Goal: Task Accomplishment & Management: Complete application form

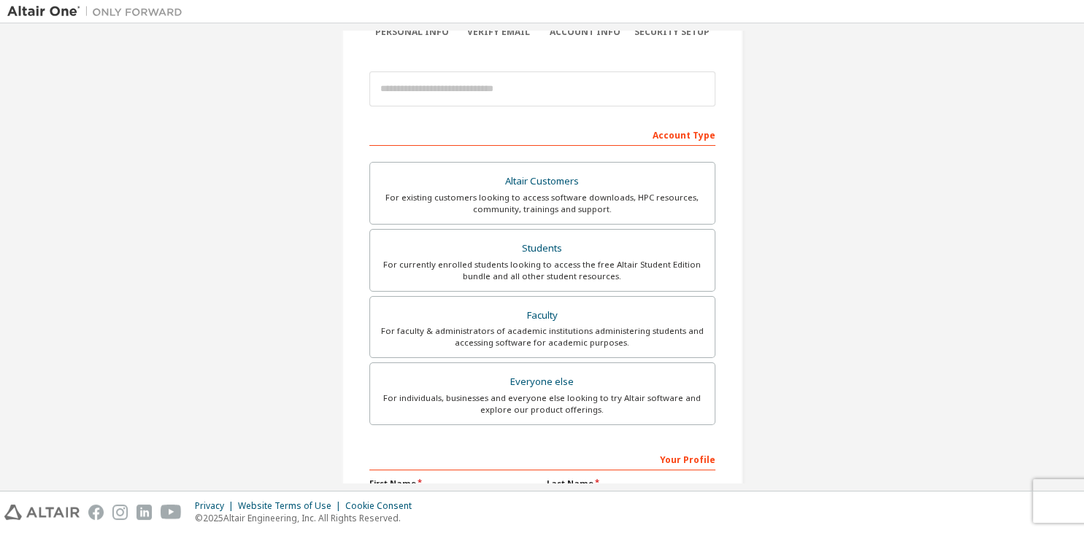
scroll to position [210, 0]
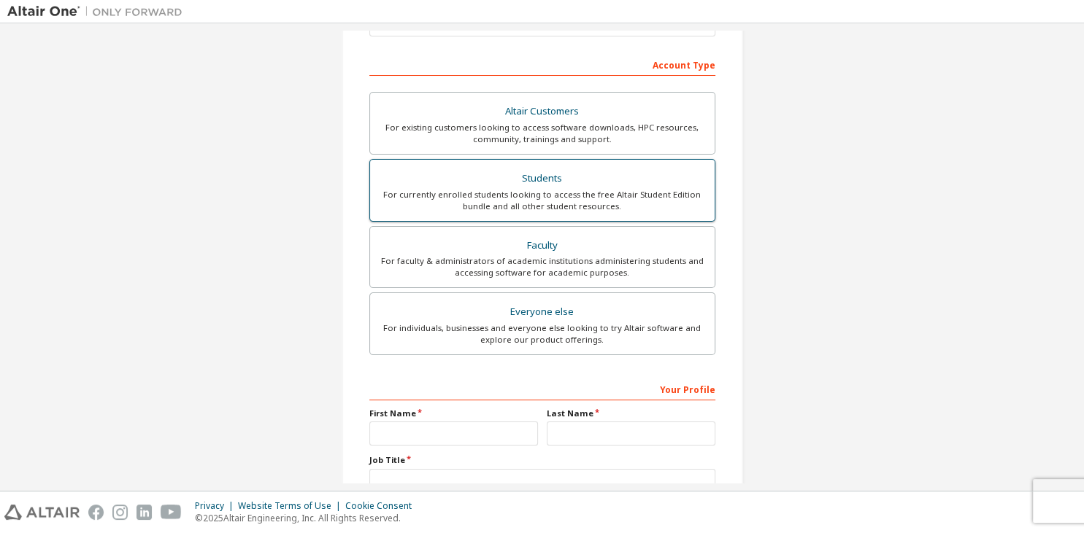
click at [594, 184] on div "Students" at bounding box center [542, 179] width 327 height 20
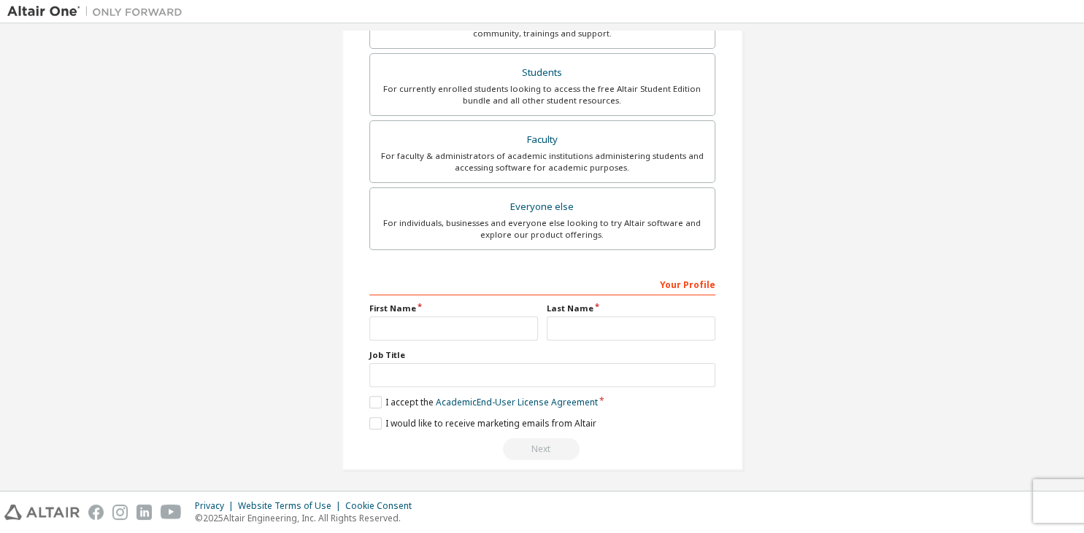
scroll to position [355, 0]
click at [439, 323] on input "text" at bounding box center [453, 327] width 169 height 24
type input "******"
type input "*******"
click at [377, 401] on label "I accept the Academic End-User License Agreement" at bounding box center [483, 401] width 228 height 12
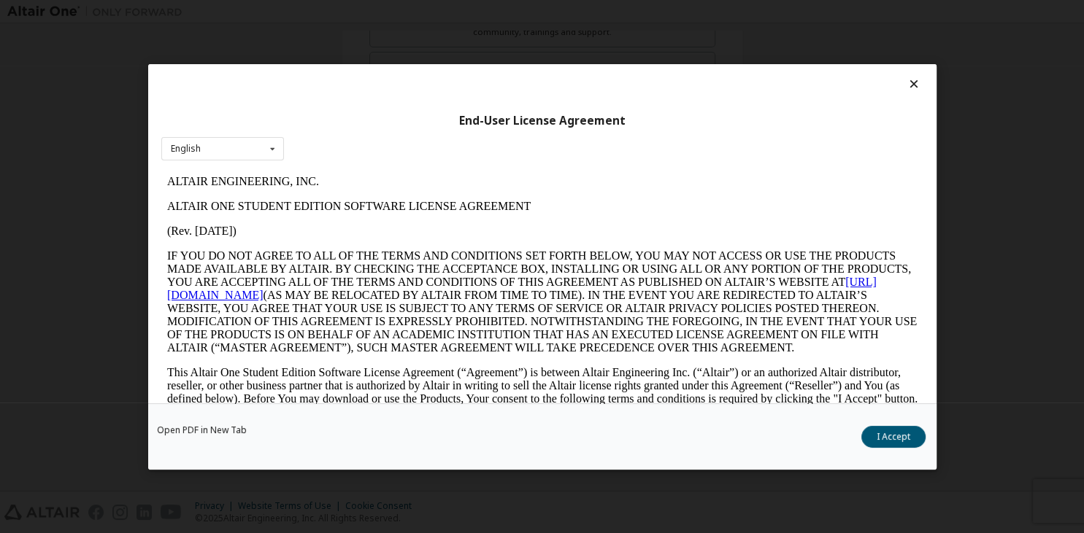
scroll to position [0, 0]
click at [878, 438] on button "I Accept" at bounding box center [893, 436] width 64 height 22
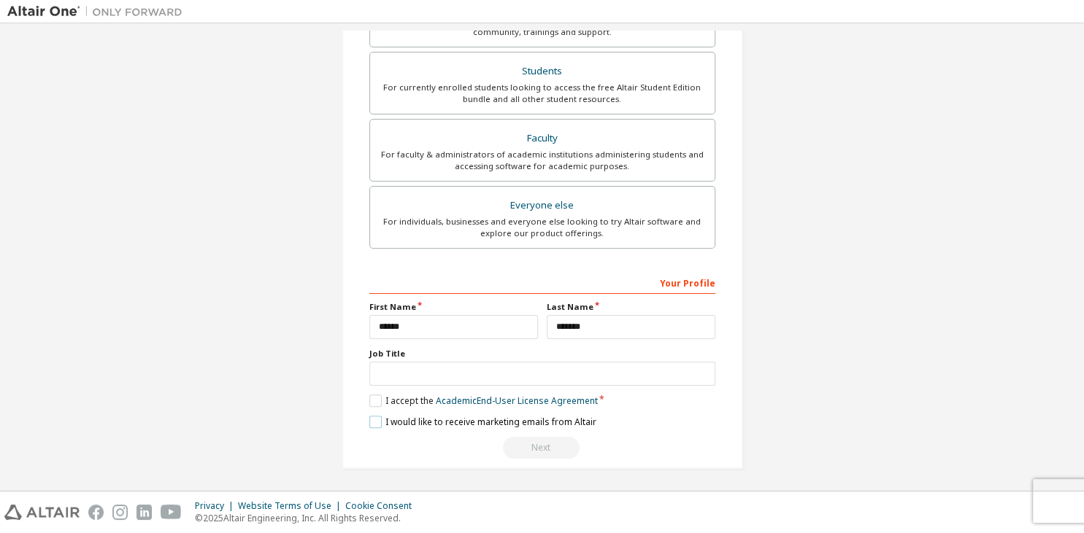
click at [379, 422] on label "I would like to receive marketing emails from Altair" at bounding box center [482, 422] width 227 height 12
click at [379, 423] on label "I would like to receive marketing emails from Altair" at bounding box center [482, 422] width 227 height 12
click at [637, 322] on input "*******" at bounding box center [631, 327] width 169 height 24
click at [372, 396] on label "I accept the Academic End-User License Agreement" at bounding box center [483, 401] width 228 height 12
click at [372, 401] on label "I accept the Academic End-User License Agreement" at bounding box center [483, 401] width 228 height 12
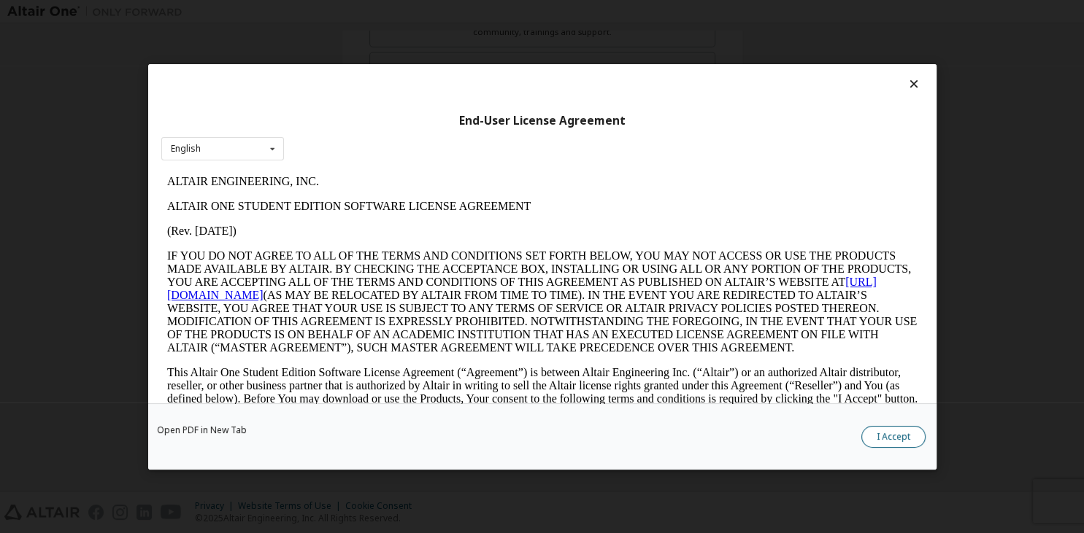
click at [877, 438] on button "I Accept" at bounding box center [893, 436] width 64 height 22
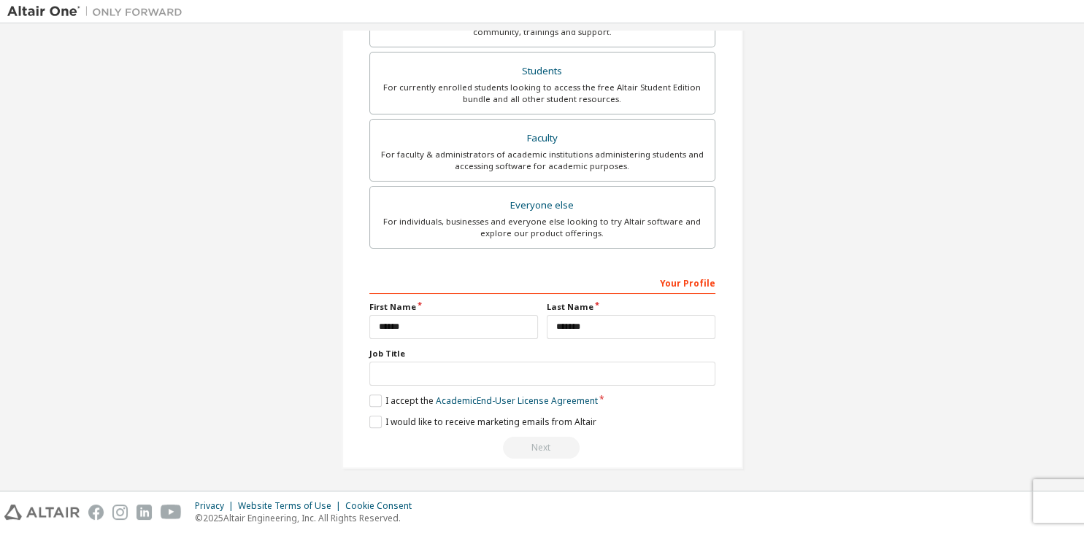
click at [553, 445] on div "Next" at bounding box center [542, 448] width 346 height 22
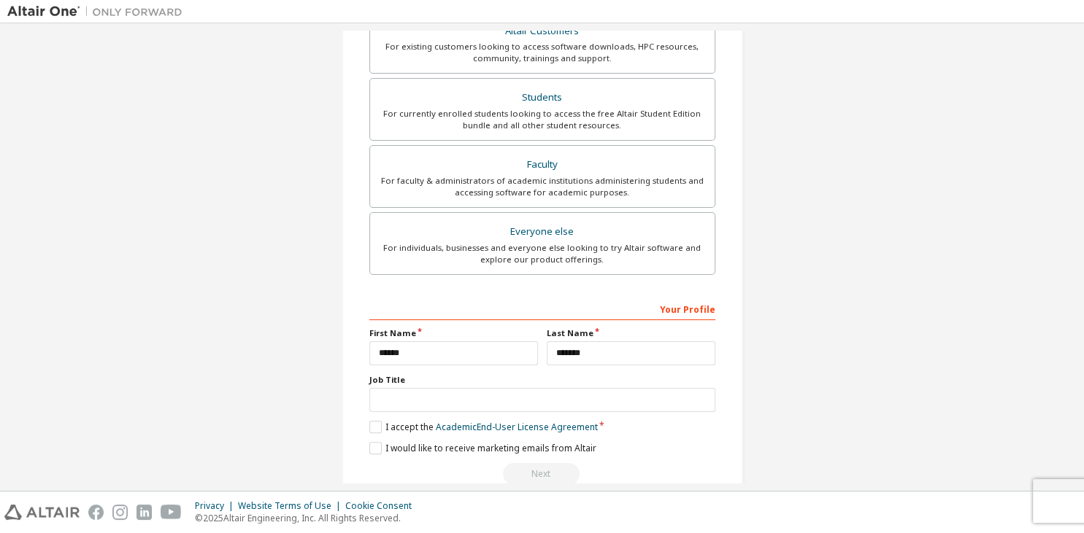
scroll to position [355, 0]
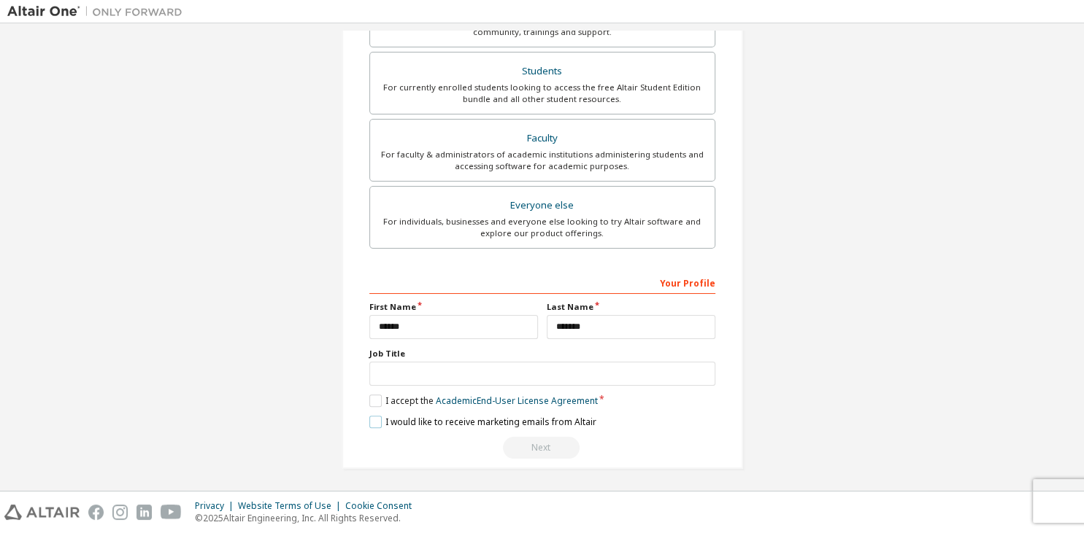
click at [376, 422] on label "I would like to receive marketing emails from Altair" at bounding box center [482, 422] width 227 height 12
click at [556, 449] on div "Next" at bounding box center [542, 448] width 346 height 22
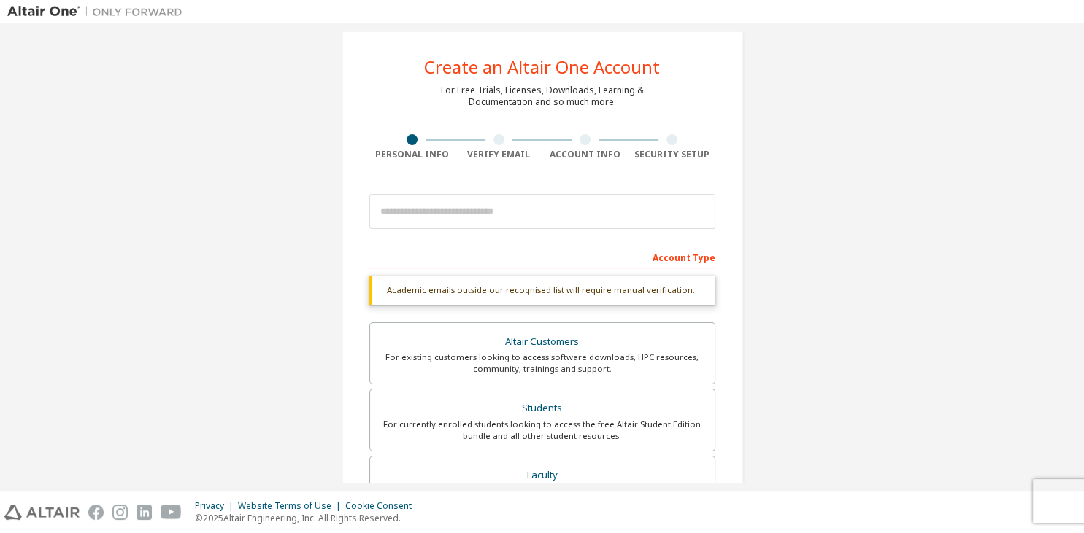
scroll to position [0, 0]
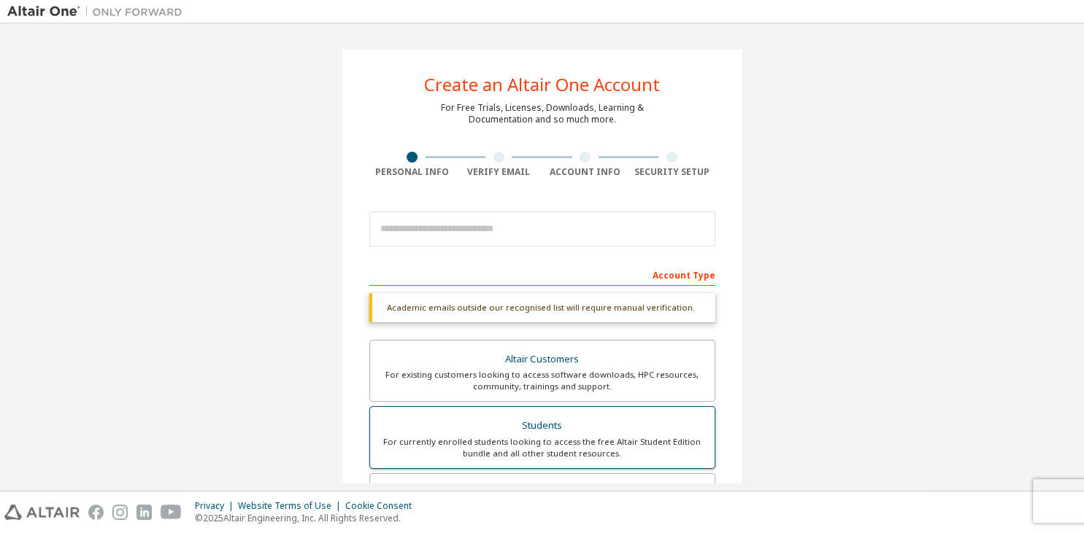
click at [565, 431] on div "Students" at bounding box center [542, 426] width 327 height 20
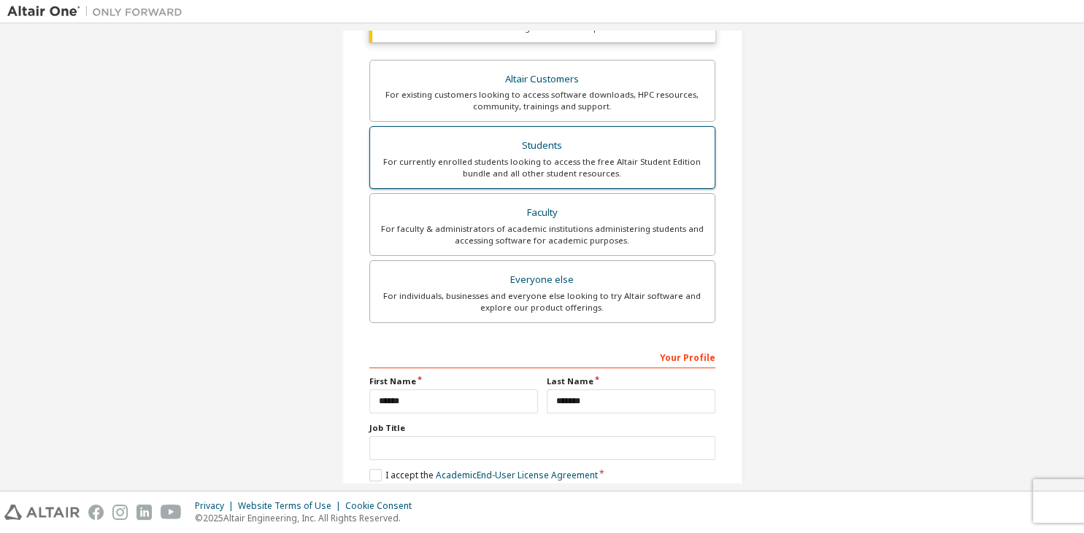
scroll to position [355, 0]
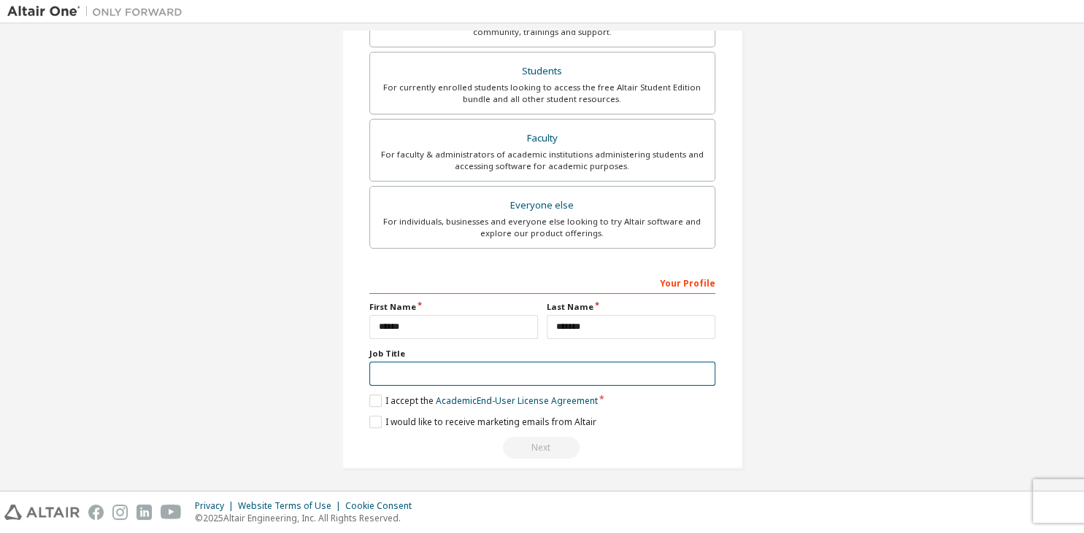
click at [510, 371] on input "text" at bounding box center [542, 374] width 346 height 24
type input "*"
click at [540, 449] on div "Next" at bounding box center [542, 448] width 346 height 22
click at [376, 395] on label "I accept the Academic End-User License Agreement" at bounding box center [483, 401] width 228 height 12
click at [377, 396] on label "I accept the Academic End-User License Agreement" at bounding box center [483, 401] width 228 height 12
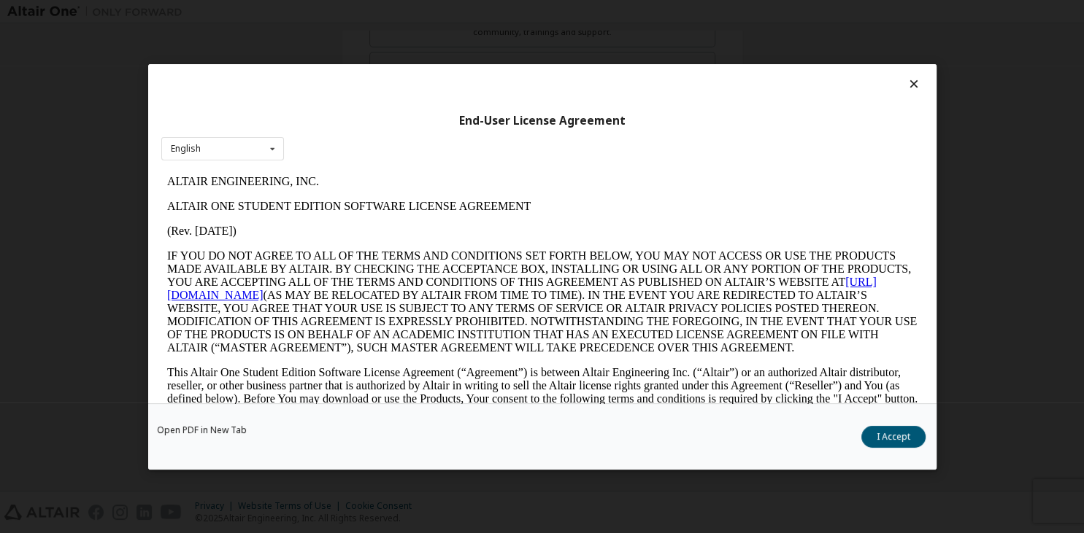
scroll to position [0, 0]
click at [899, 439] on button "I Accept" at bounding box center [893, 436] width 64 height 22
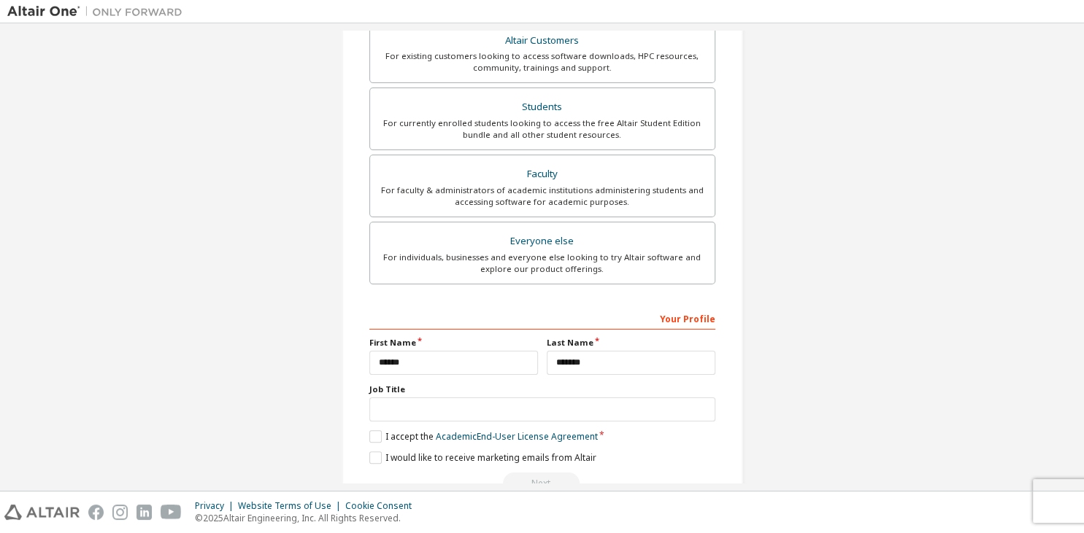
scroll to position [355, 0]
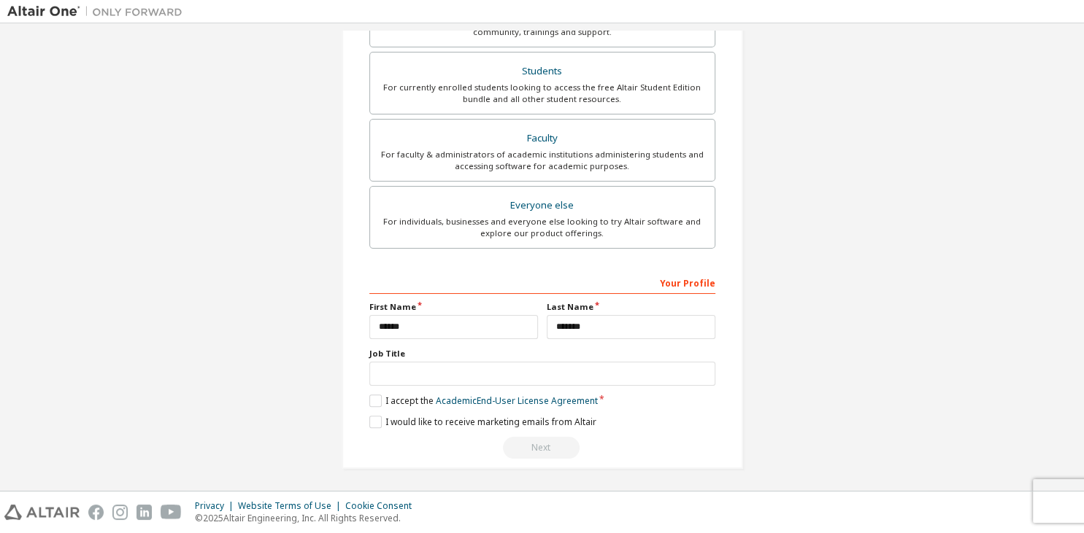
click at [533, 442] on div "Next" at bounding box center [542, 448] width 346 height 22
click at [515, 395] on link "Academic End-User License Agreement" at bounding box center [517, 401] width 162 height 12
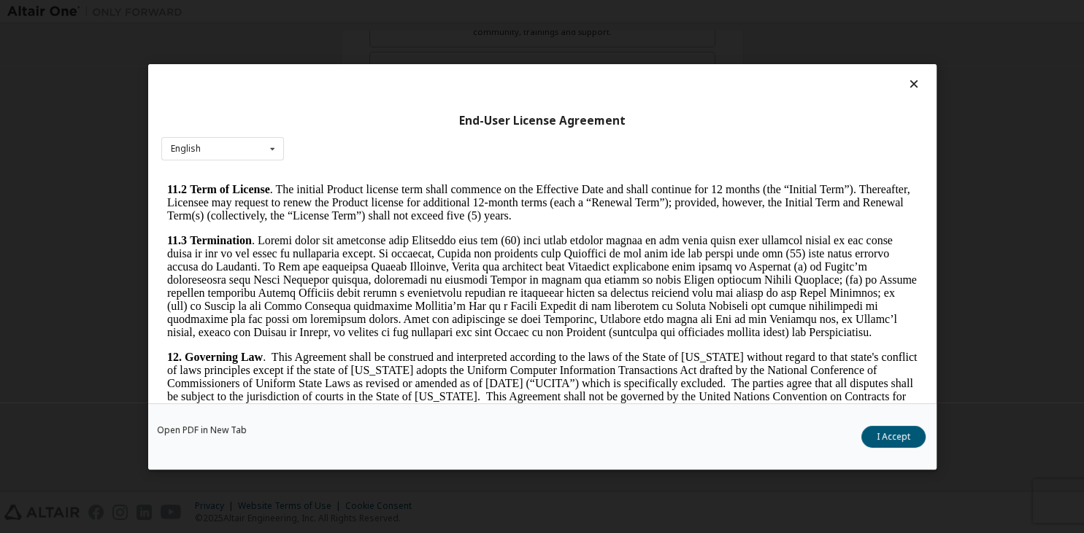
scroll to position [2397, 0]
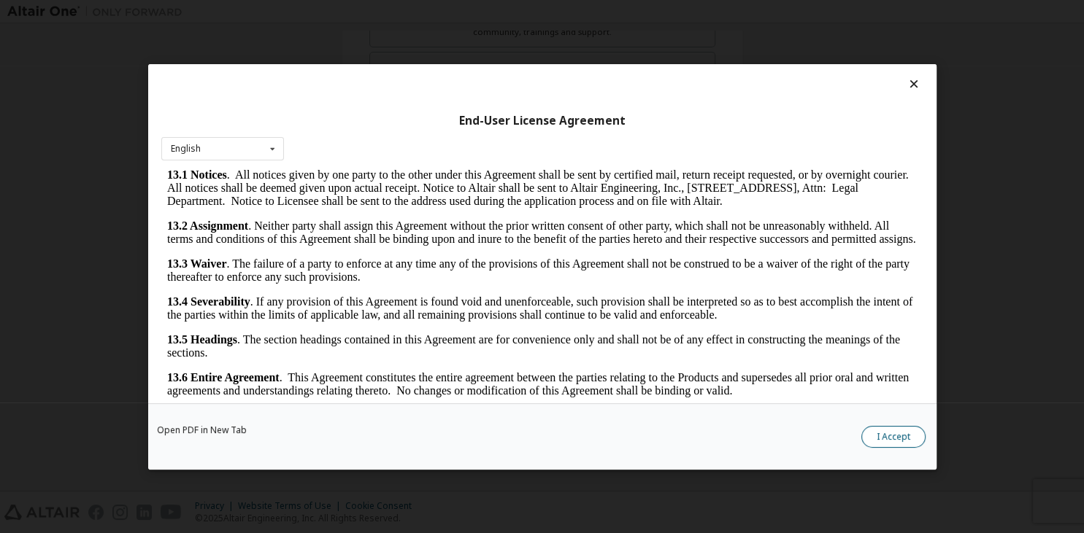
click at [874, 436] on button "I Accept" at bounding box center [893, 436] width 64 height 22
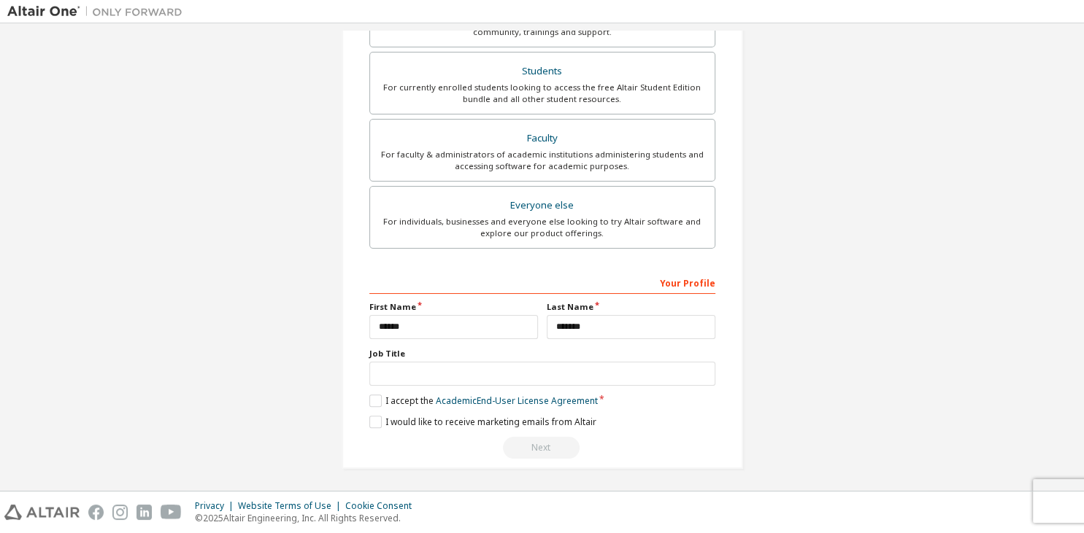
scroll to position [0, 0]
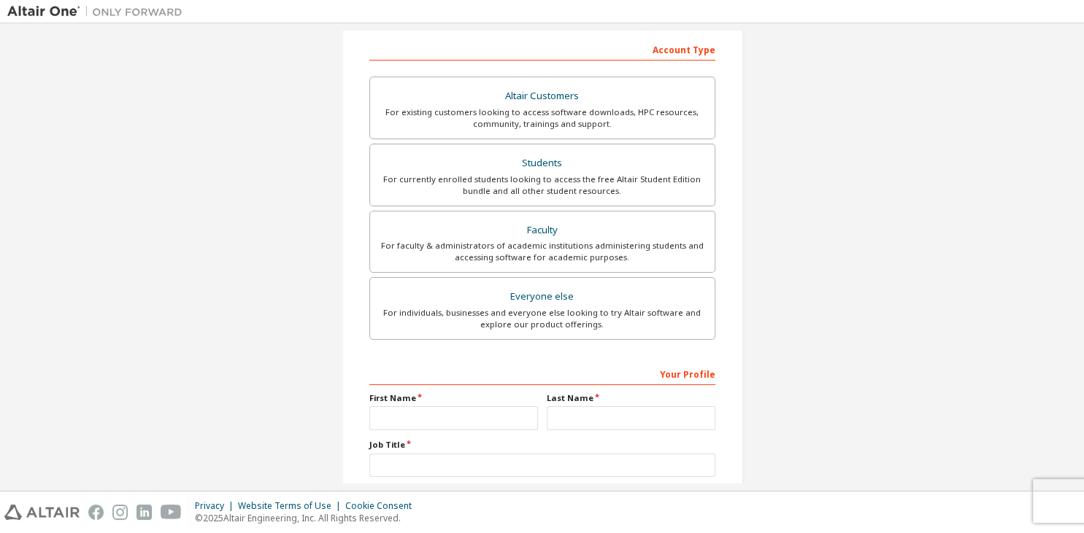
scroll to position [317, 0]
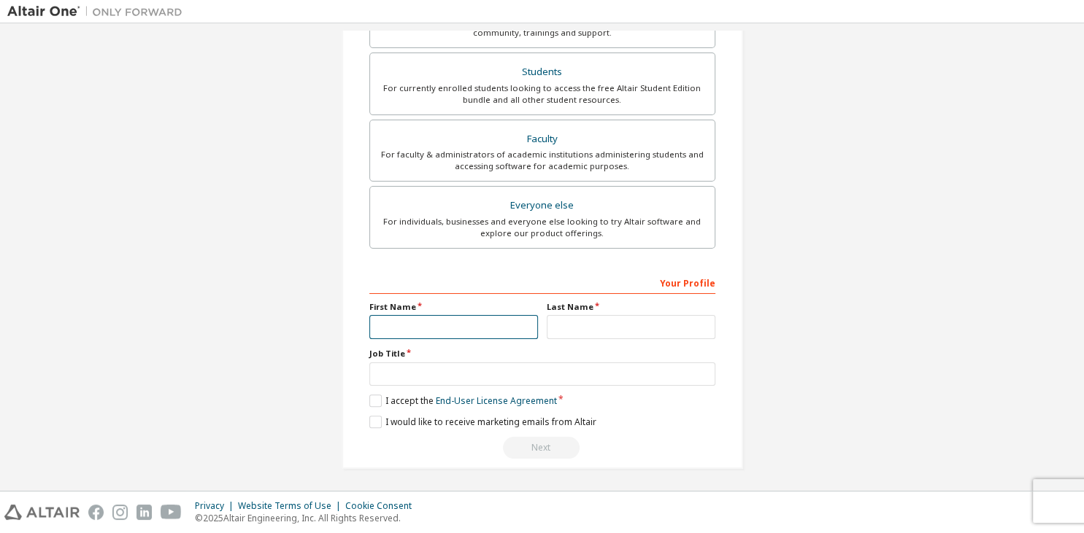
click at [420, 325] on input "text" at bounding box center [453, 327] width 169 height 24
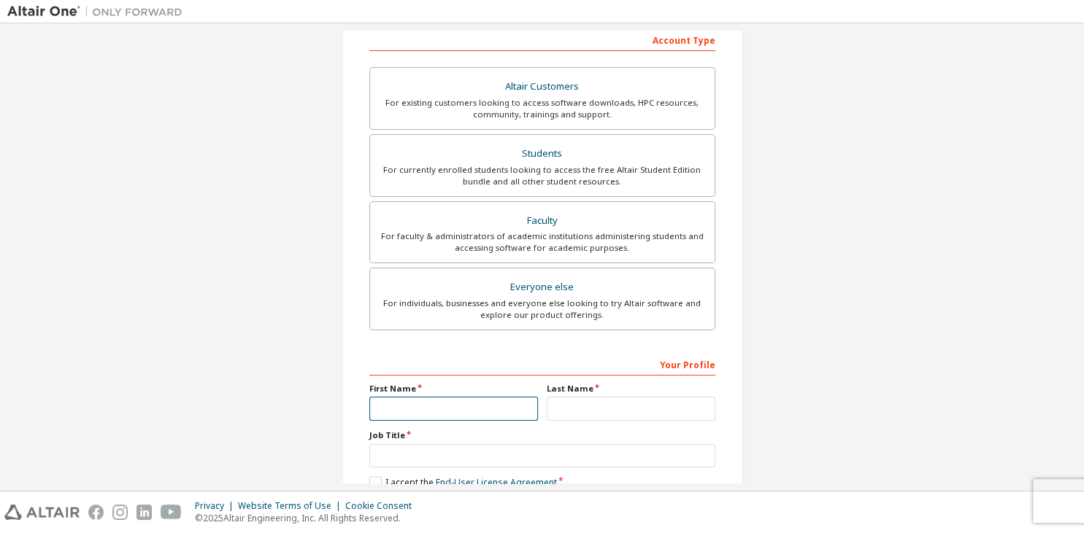
scroll to position [177, 0]
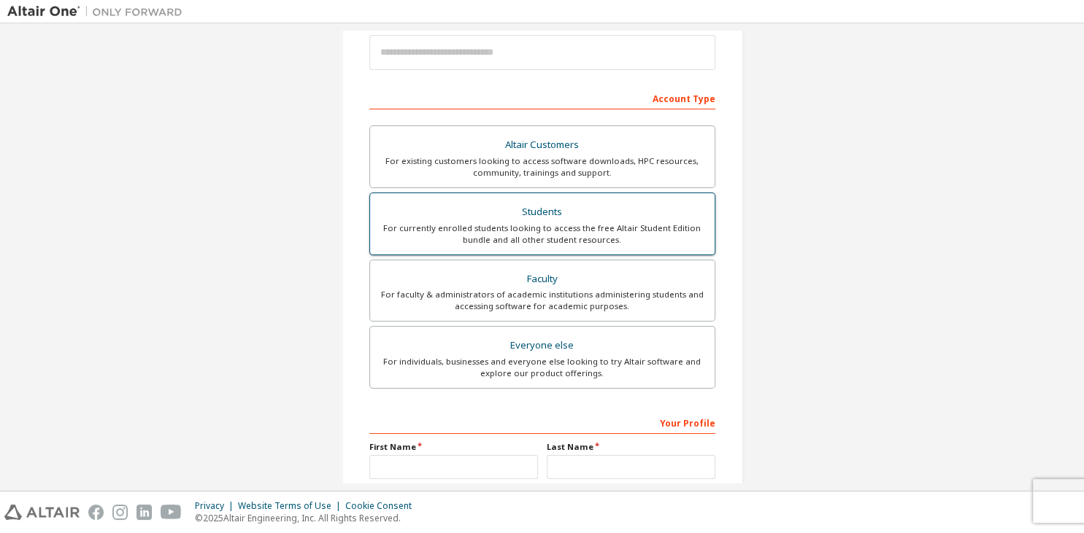
click at [593, 220] on div "Students" at bounding box center [542, 212] width 327 height 20
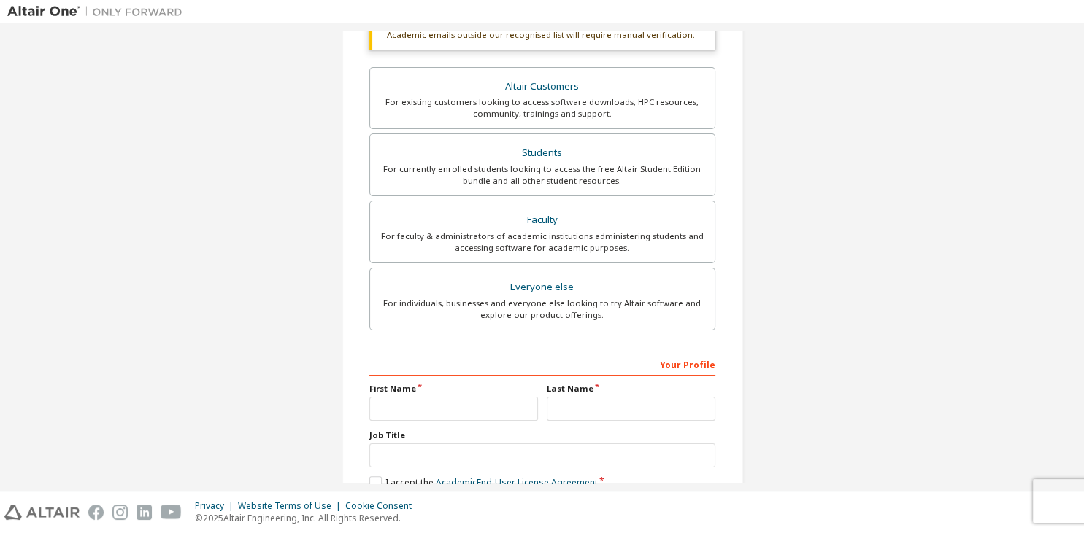
scroll to position [355, 0]
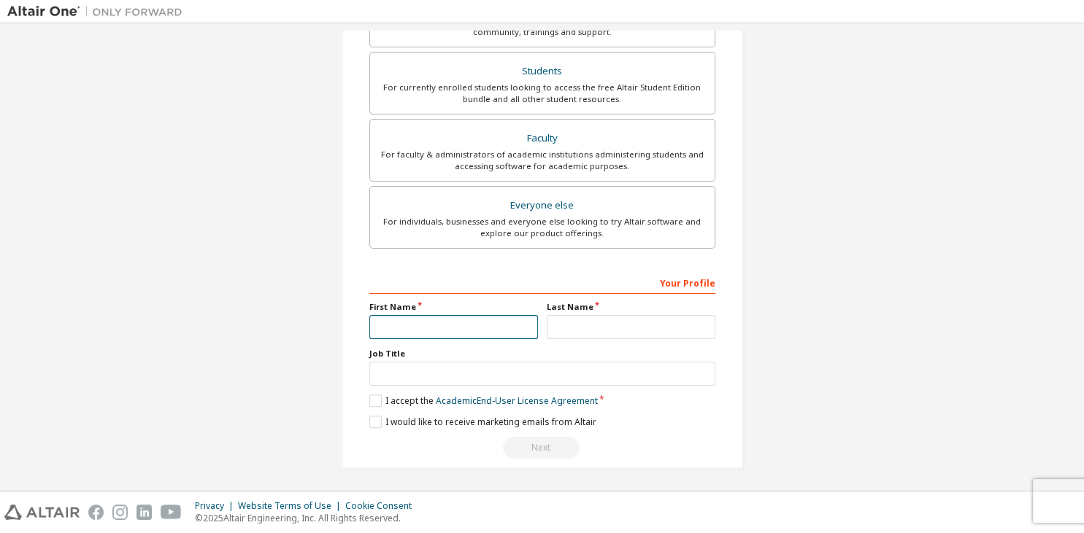
click at [434, 326] on input "text" at bounding box center [453, 327] width 169 height 24
click at [436, 326] on input "text" at bounding box center [453, 327] width 169 height 24
type input "******"
type input "*******"
click at [501, 396] on link "Academic End-User License Agreement" at bounding box center [517, 401] width 162 height 12
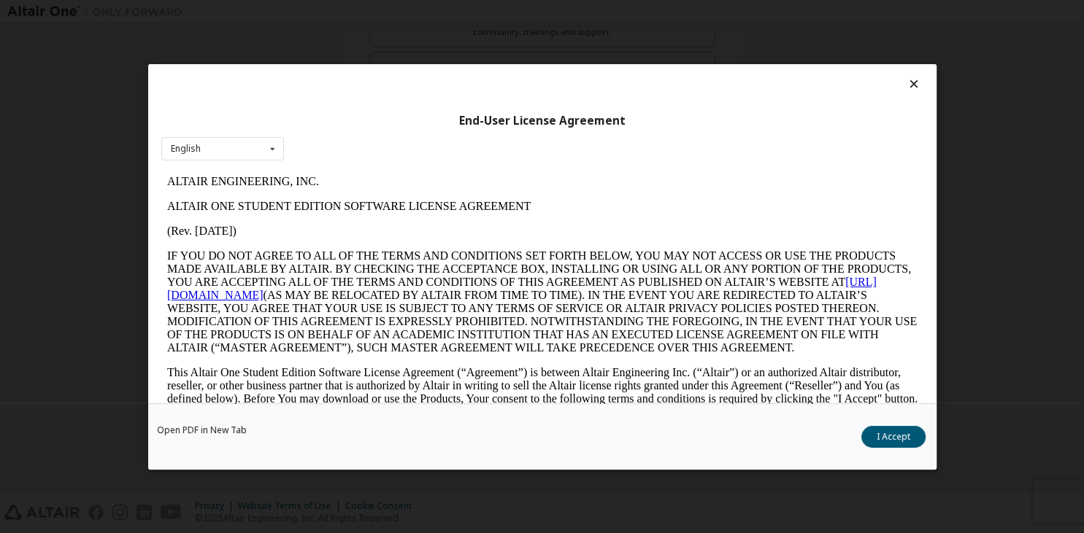
scroll to position [0, 0]
click at [883, 436] on button "I Accept" at bounding box center [893, 436] width 64 height 22
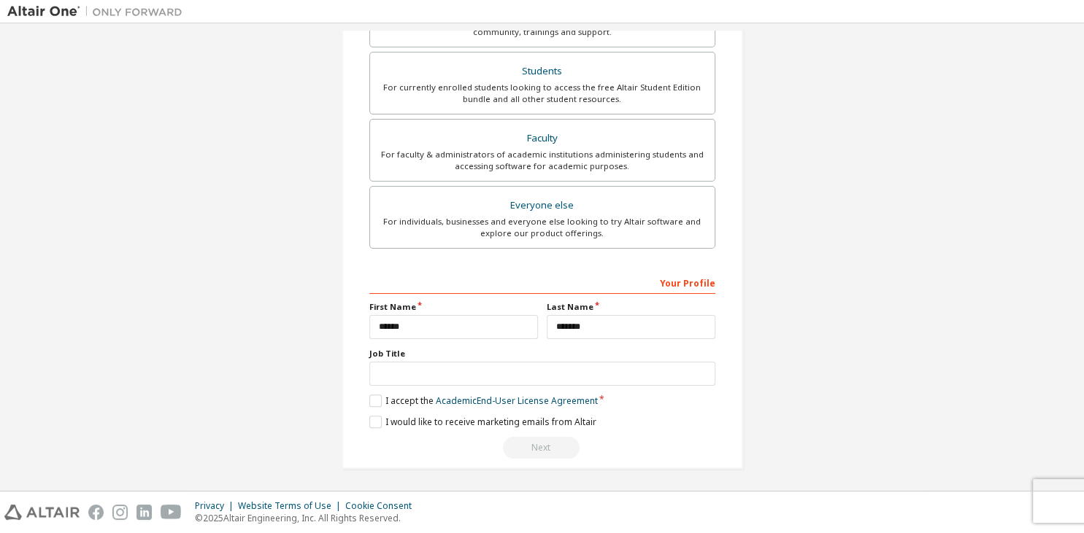
click at [547, 442] on div "Next" at bounding box center [542, 448] width 346 height 22
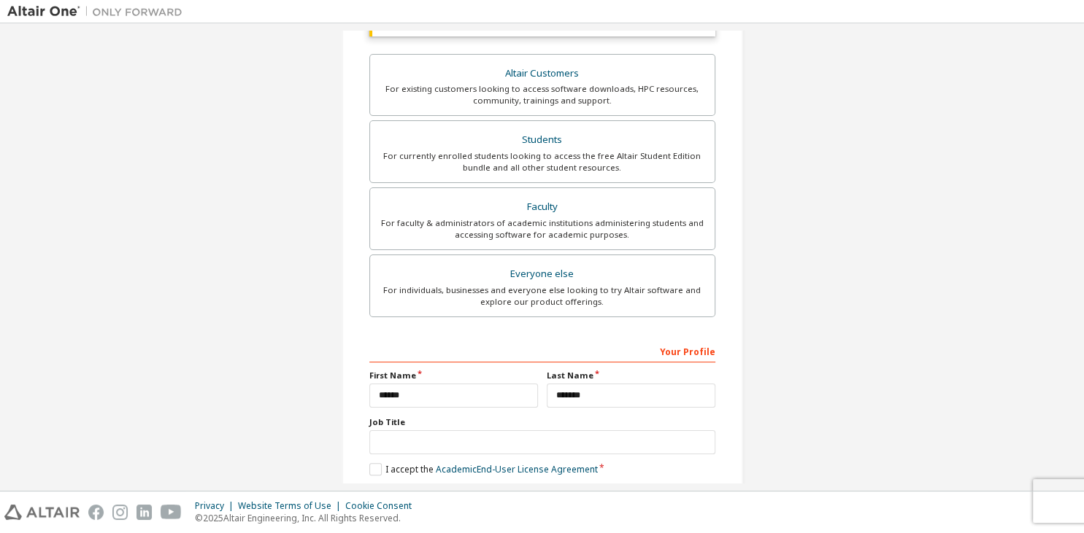
scroll to position [355, 0]
